Goal: Transaction & Acquisition: Download file/media

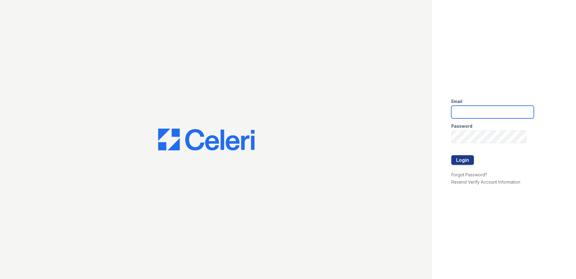
click at [495, 110] on input "email" at bounding box center [493, 112] width 83 height 13
type input "[EMAIL_ADDRESS][DOMAIN_NAME]"
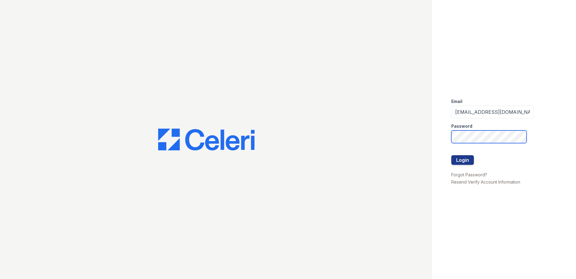
click at [452, 155] on button "Login" at bounding box center [463, 160] width 23 height 10
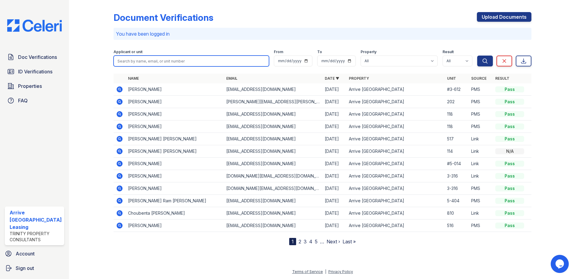
click at [181, 60] on input "search" at bounding box center [192, 60] width 156 height 11
type input "297-517"
click at [478, 55] on button "Search" at bounding box center [486, 60] width 16 height 11
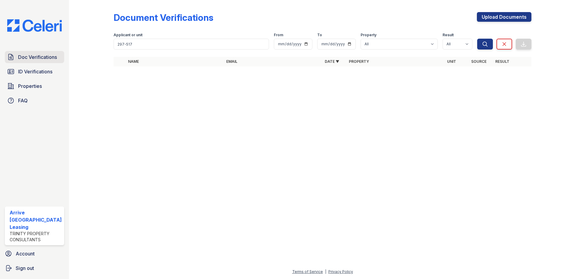
click at [23, 58] on span "Doc Verifications" at bounding box center [37, 56] width 39 height 7
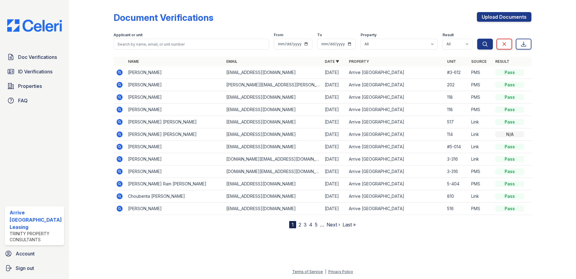
click at [121, 122] on icon at bounding box center [120, 122] width 6 height 6
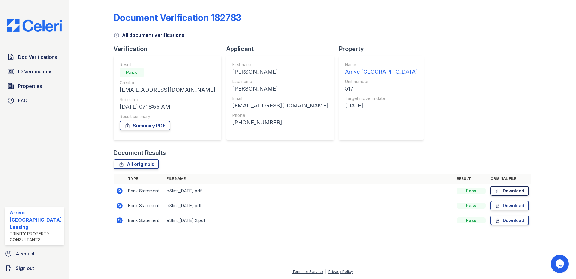
click at [509, 190] on link "Download" at bounding box center [510, 191] width 39 height 10
click at [119, 205] on icon at bounding box center [119, 205] width 2 height 2
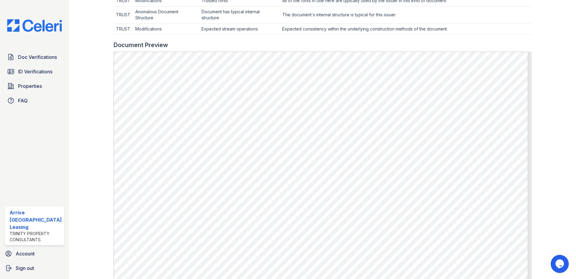
scroll to position [241, 0]
